Goal: Information Seeking & Learning: Learn about a topic

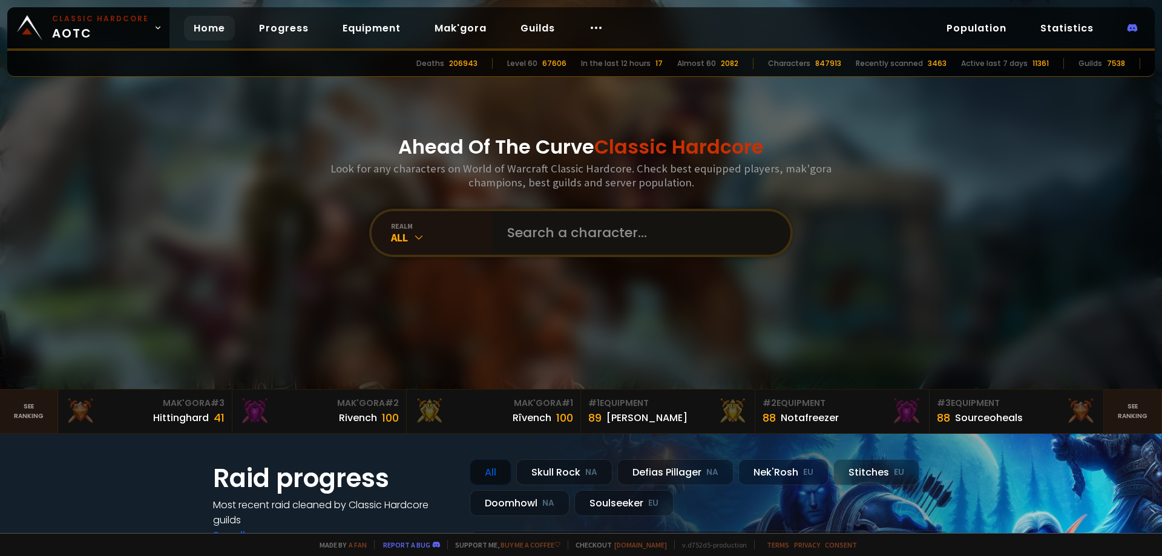
click at [550, 238] on input "text" at bounding box center [638, 233] width 276 height 44
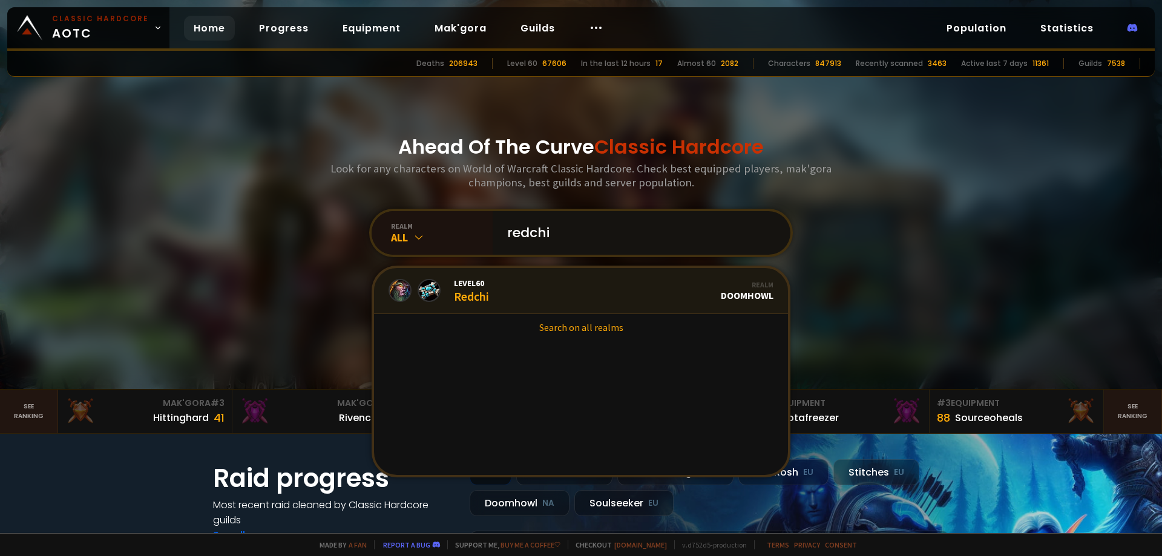
type input "redchi"
click at [537, 292] on link "Level 60 Redchi Realm Doomhowl" at bounding box center [581, 291] width 414 height 46
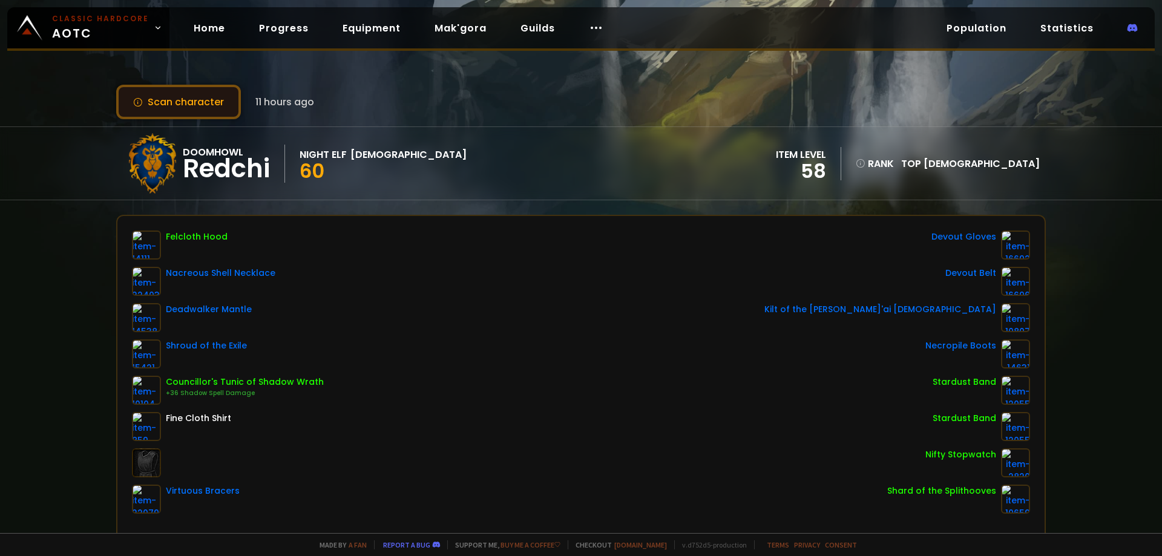
click at [195, 105] on button "Scan character" at bounding box center [178, 102] width 125 height 34
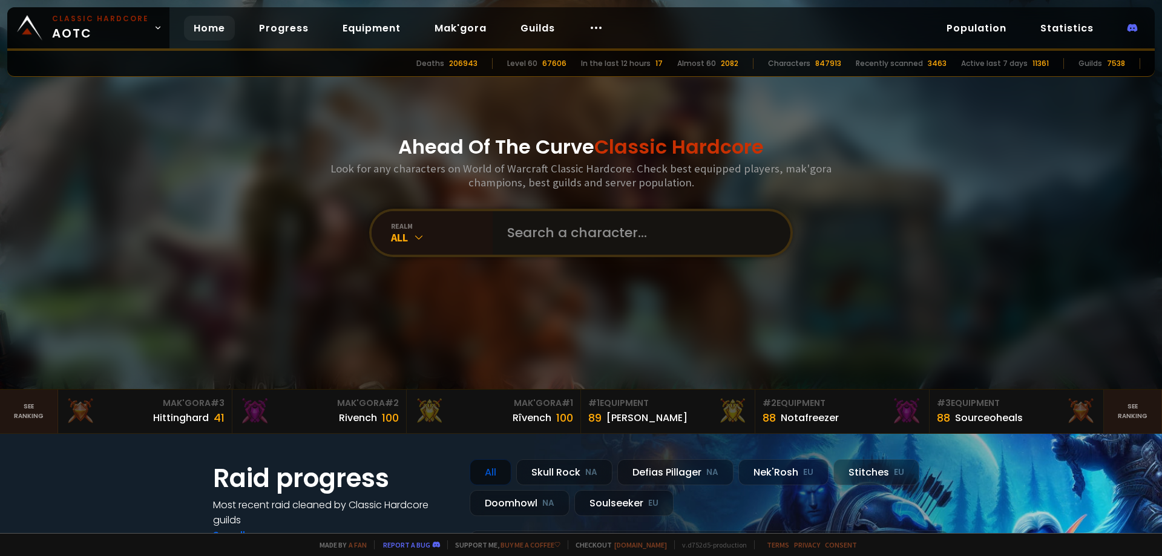
click at [526, 237] on input "text" at bounding box center [638, 233] width 276 height 44
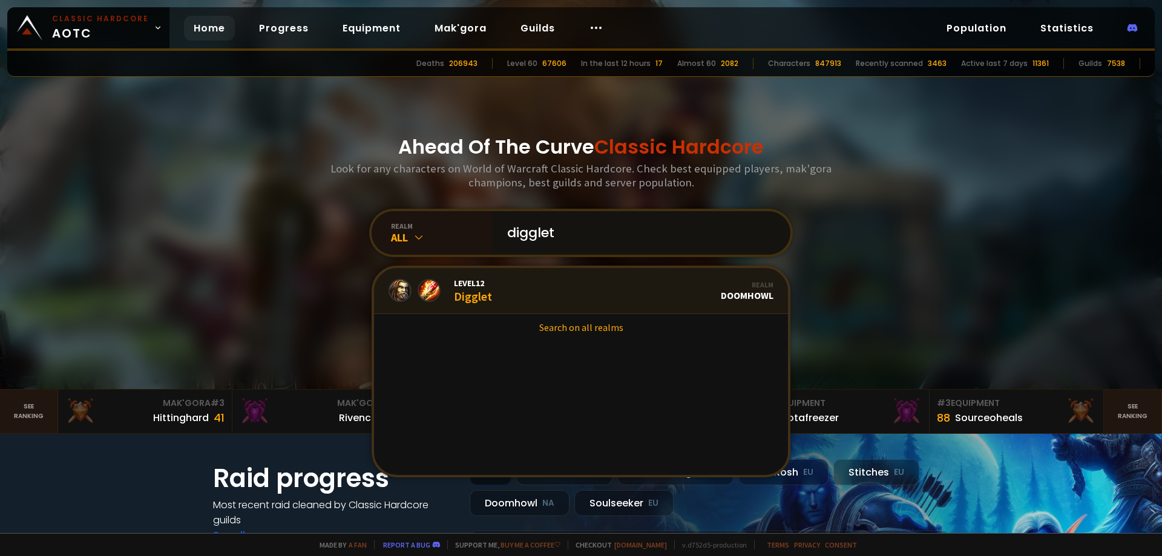
type input "digglet"
click at [529, 288] on link "Level 12 Digglet Realm Doomhowl" at bounding box center [581, 291] width 414 height 46
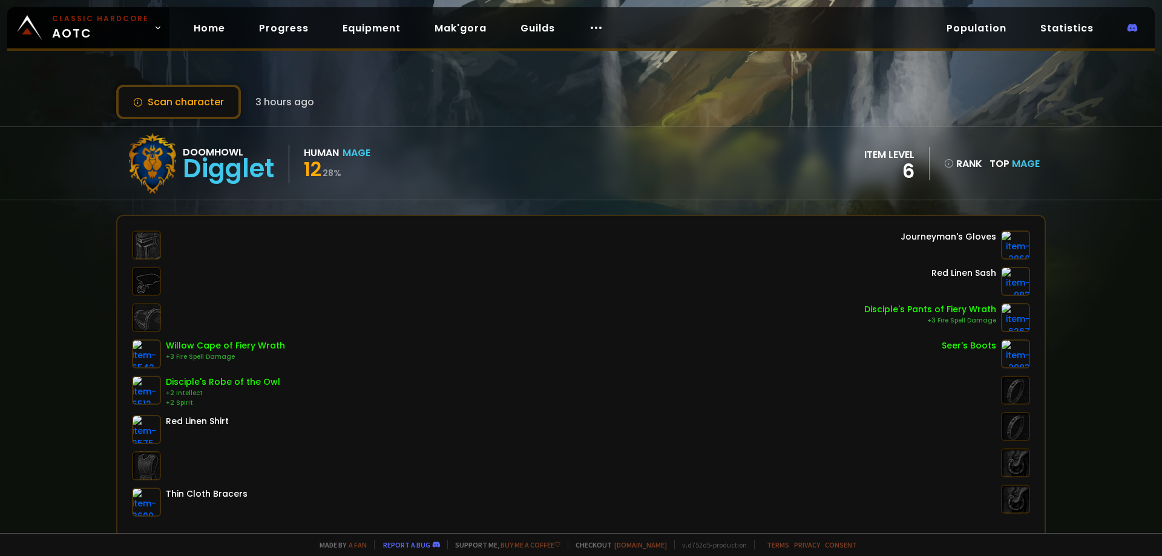
click at [202, 121] on div "Scan character 3 hours ago Doomhowl Digglet Human Mage 12 28 % item level 6 ran…" at bounding box center [581, 266] width 1162 height 533
click at [189, 110] on button "Scan character" at bounding box center [178, 102] width 125 height 34
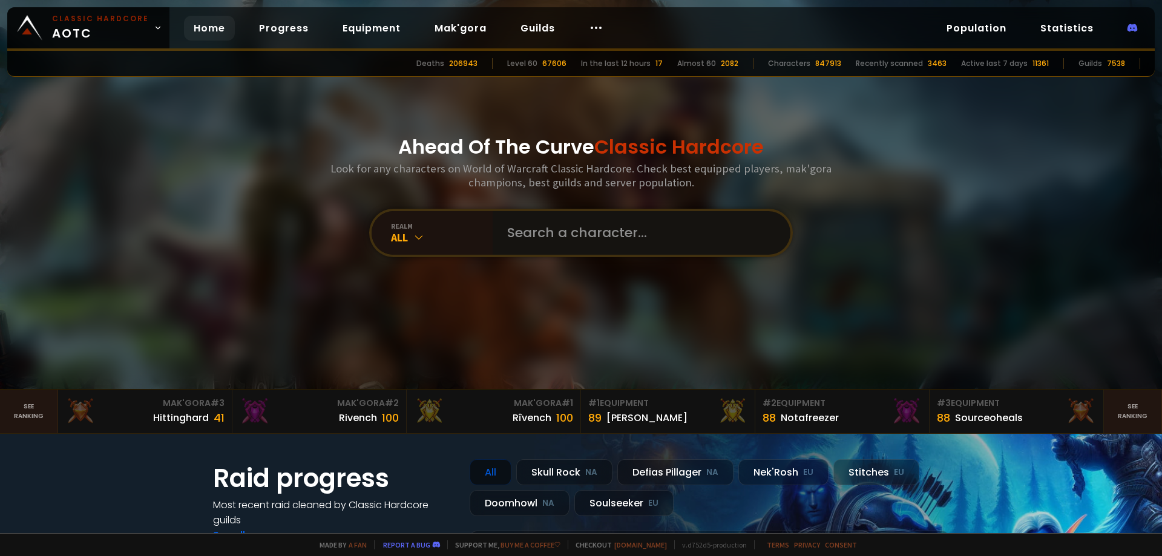
click at [548, 227] on input "text" at bounding box center [638, 233] width 276 height 44
click at [624, 414] on div "[PERSON_NAME]" at bounding box center [646, 417] width 81 height 15
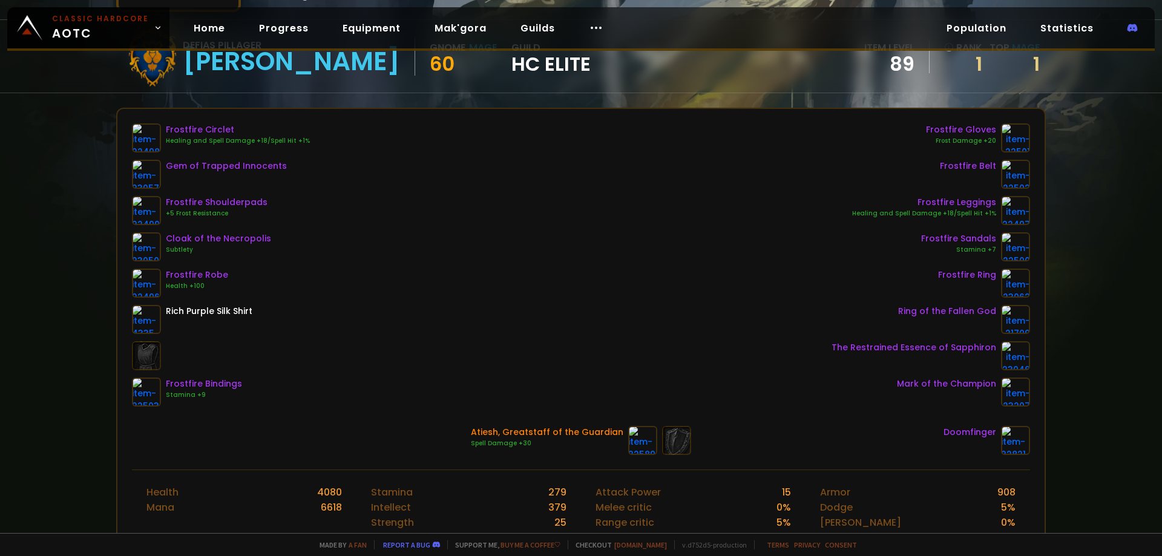
scroll to position [121, 0]
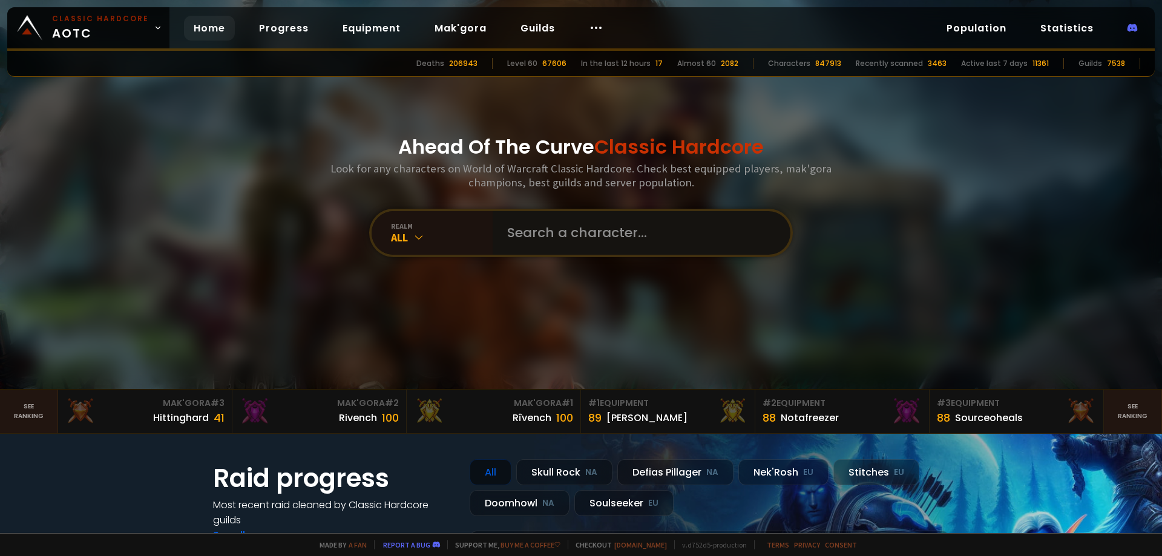
click at [554, 230] on input "text" at bounding box center [638, 233] width 276 height 44
type input "[PERSON_NAME]"
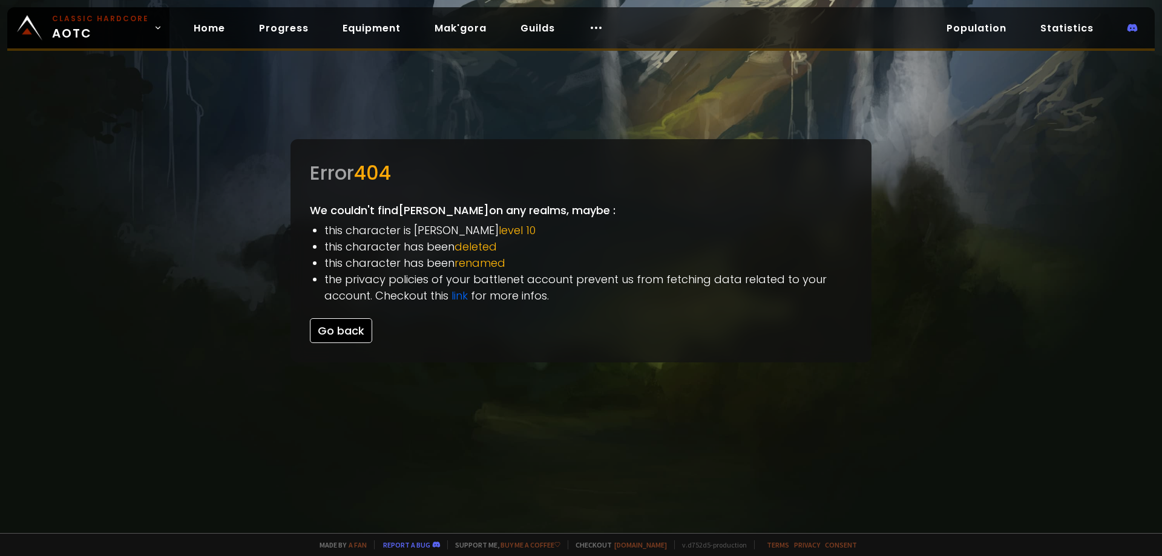
click at [347, 326] on button "Go back" at bounding box center [341, 330] width 62 height 25
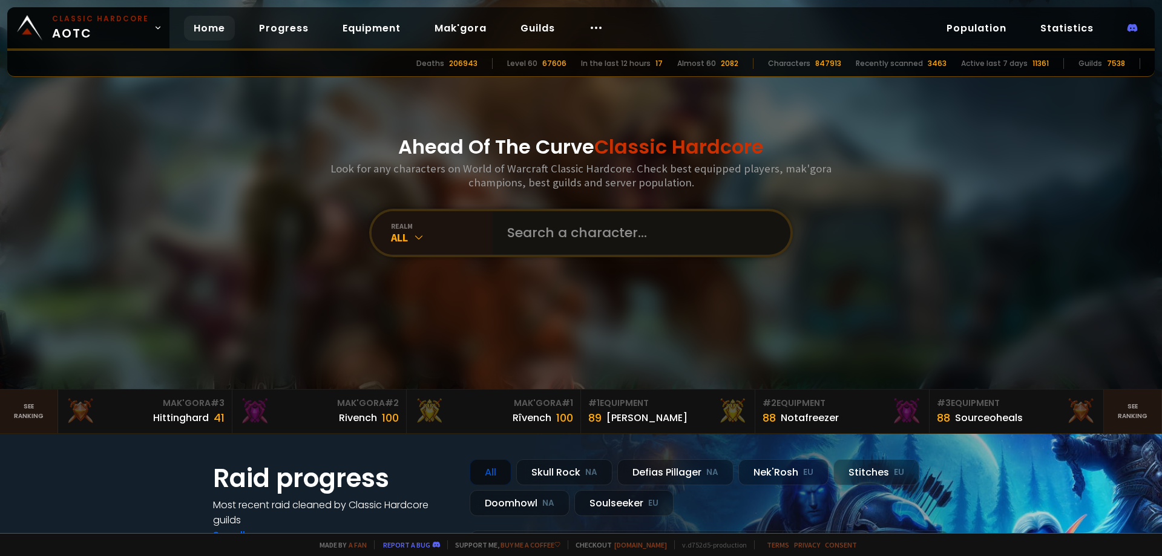
click at [597, 235] on input "text" at bounding box center [638, 233] width 276 height 44
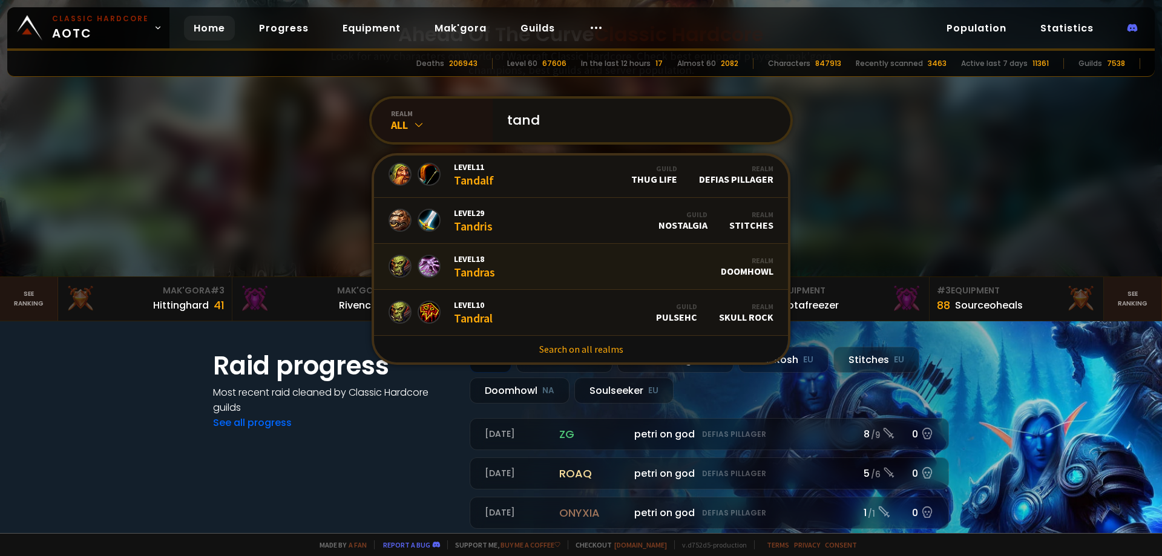
scroll to position [121, 0]
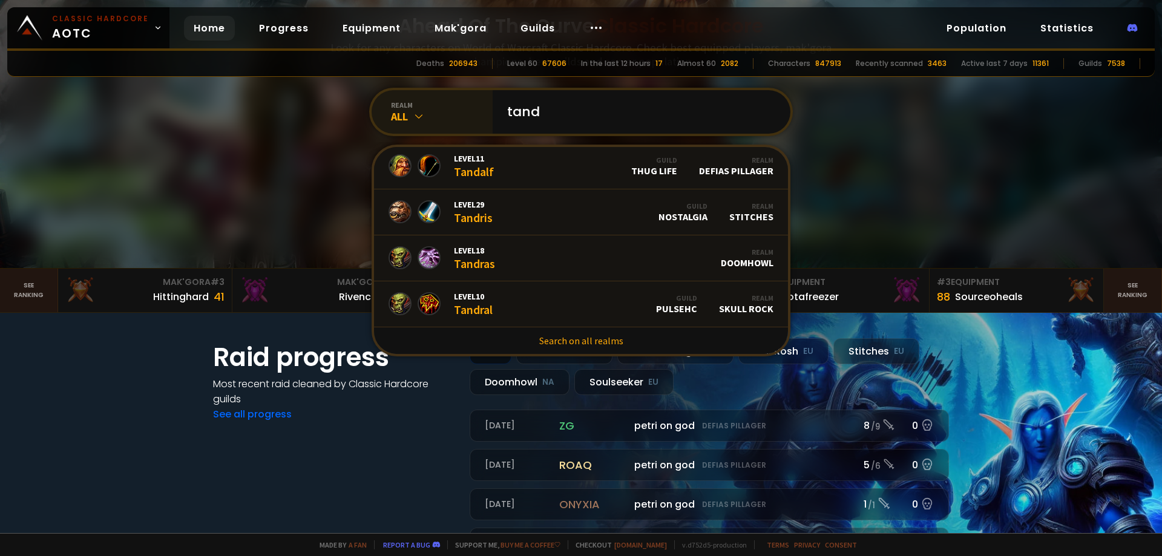
click at [407, 114] on div "All" at bounding box center [442, 117] width 102 height 14
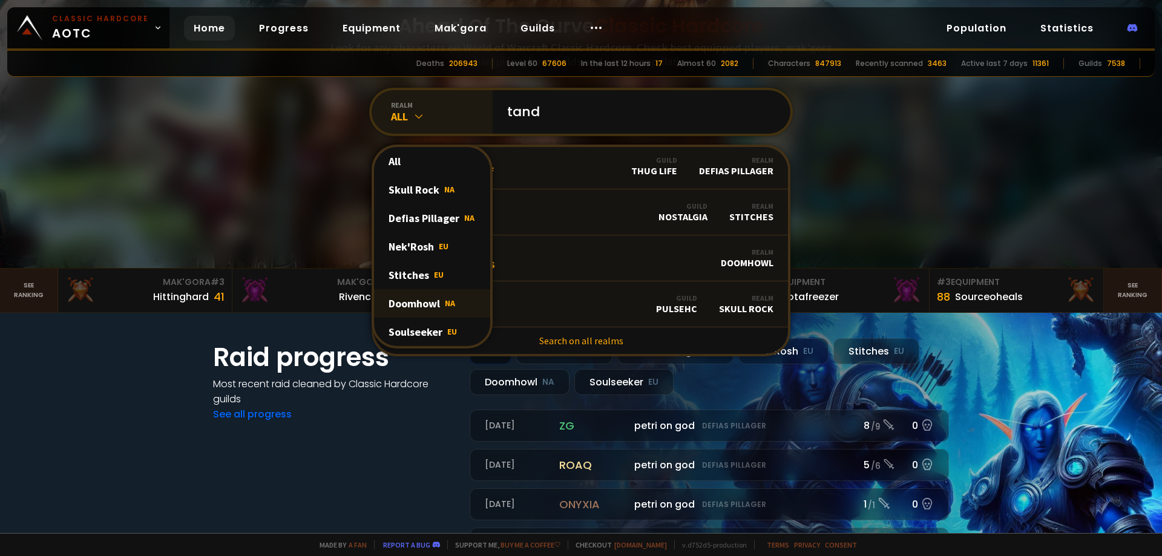
click at [398, 310] on div "Doomhowl NA" at bounding box center [432, 303] width 116 height 28
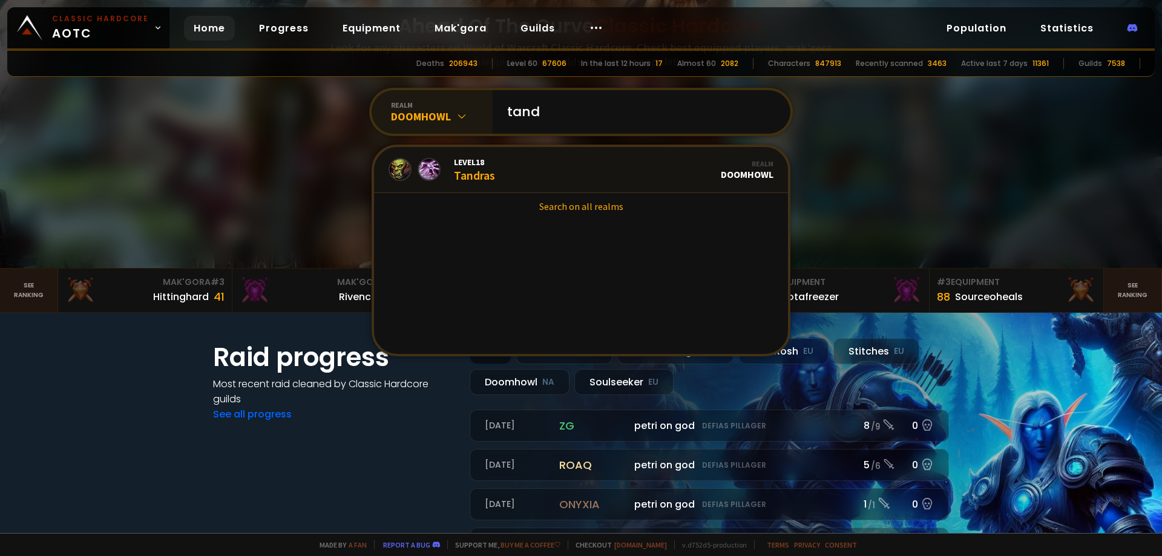
scroll to position [0, 0]
click at [599, 103] on input "tand" at bounding box center [638, 112] width 276 height 44
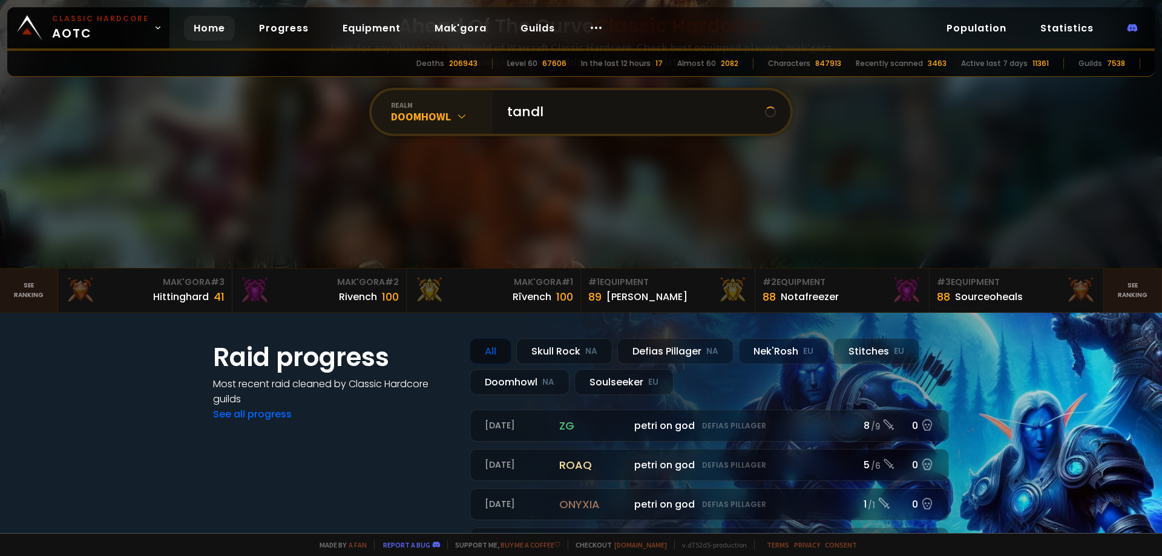
type input "[PERSON_NAME]"
